Goal: Task Accomplishment & Management: Manage account settings

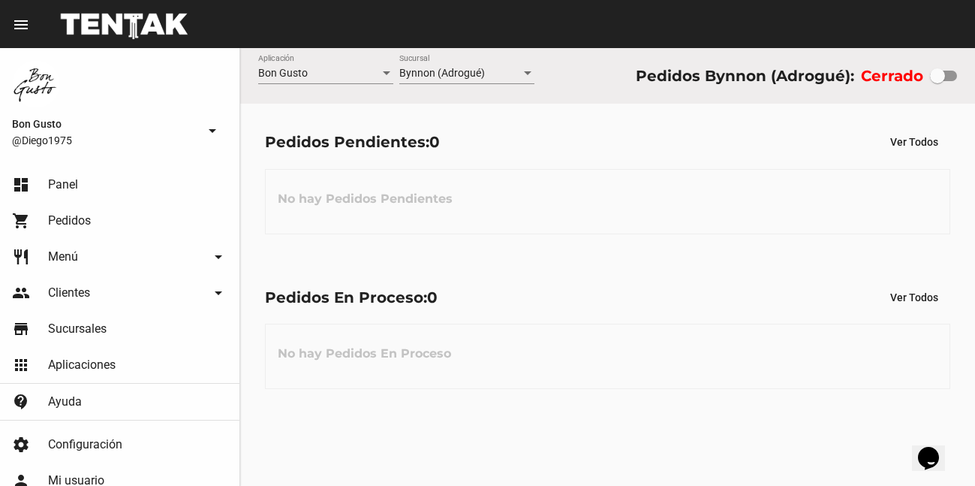
click at [955, 77] on div at bounding box center [943, 76] width 27 height 11
click at [938, 81] on input "checkbox" at bounding box center [937, 81] width 1 height 1
checkbox input "true"
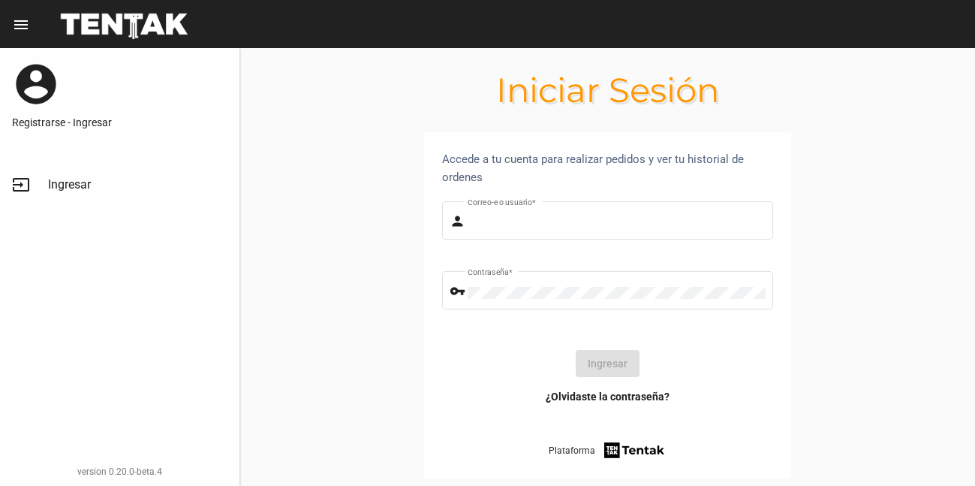
type input "diego1975"
click at [62, 184] on span "Ingresar" at bounding box center [69, 184] width 43 height 15
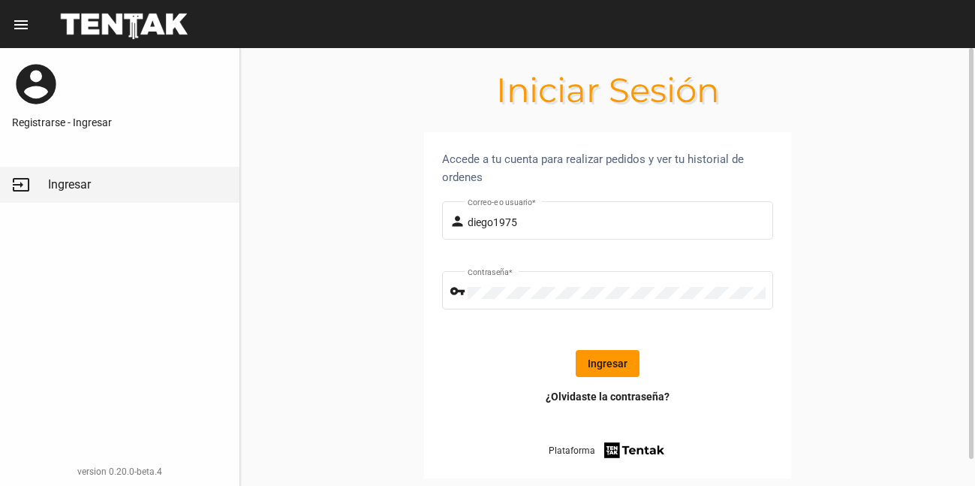
click at [609, 367] on button "Ingresar" at bounding box center [608, 363] width 64 height 27
